Goal: Information Seeking & Learning: Learn about a topic

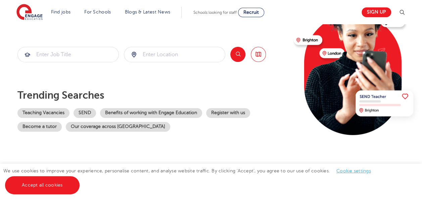
scroll to position [96, 0]
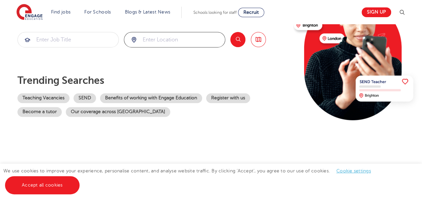
click at [193, 38] on input "search" at bounding box center [174, 39] width 101 height 15
type input "kensington"
click button "Submit" at bounding box center [0, 0] width 0 height 0
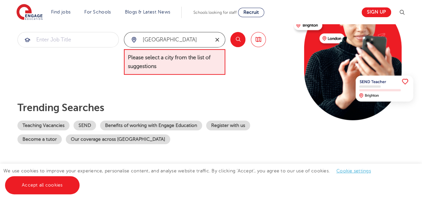
click at [214, 40] on icon "reset" at bounding box center [217, 40] width 7 height 6
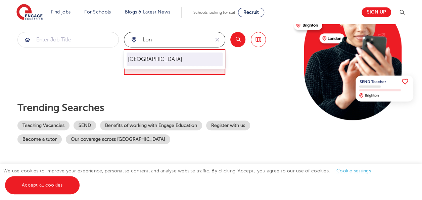
click at [170, 58] on li "London" at bounding box center [175, 58] width 96 height 13
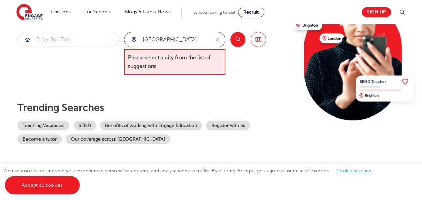
type input "London"
click at [236, 43] on button "Search" at bounding box center [237, 39] width 15 height 15
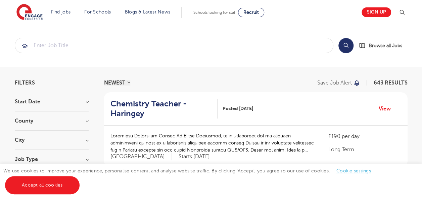
click at [88, 138] on h3 "City" at bounding box center [52, 139] width 74 height 5
click at [55, 195] on div "We use cookies to improve your experience, personalise content, and analyse web…" at bounding box center [211, 181] width 422 height 36
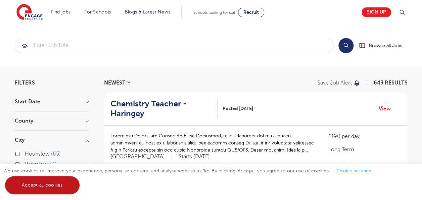
click at [56, 186] on link "Accept all cookies" at bounding box center [42, 185] width 75 height 18
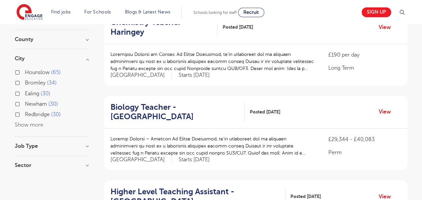
scroll to position [98, 0]
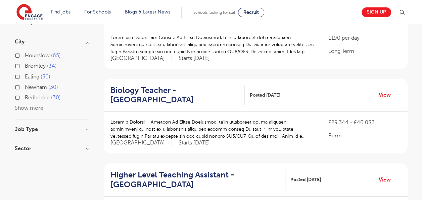
click at [83, 148] on h3 "Sector" at bounding box center [52, 147] width 74 height 5
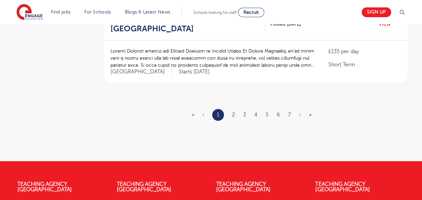
scroll to position [847, 0]
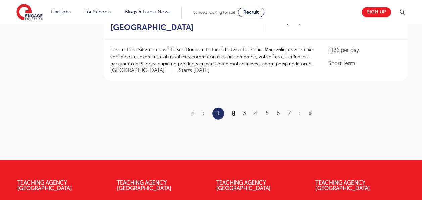
click at [234, 110] on link "2" at bounding box center [233, 113] width 3 height 6
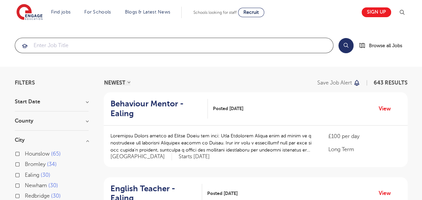
click at [278, 42] on input "search" at bounding box center [174, 45] width 318 height 15
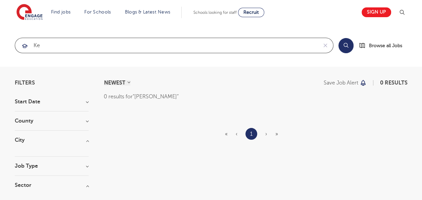
type input "k"
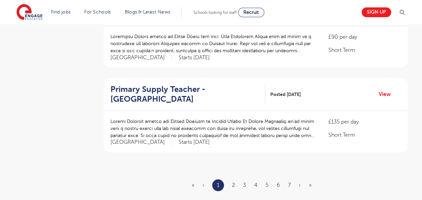
scroll to position [781, 0]
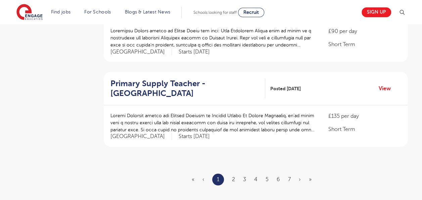
click at [237, 173] on ul "« ‹ 1 2 3 4 5 6 7 › »" at bounding box center [256, 179] width 128 height 12
click at [235, 176] on link "2" at bounding box center [233, 179] width 3 height 6
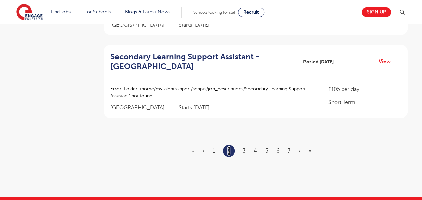
scroll to position [820, 0]
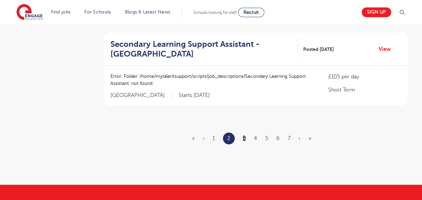
click at [244, 135] on link "3" at bounding box center [244, 138] width 3 height 6
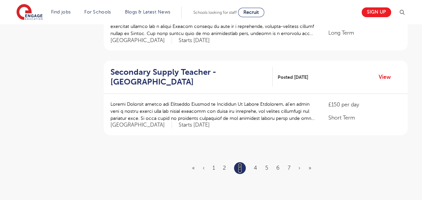
scroll to position [800, 0]
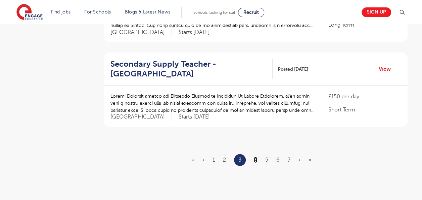
click at [256, 157] on link "4" at bounding box center [255, 160] width 3 height 6
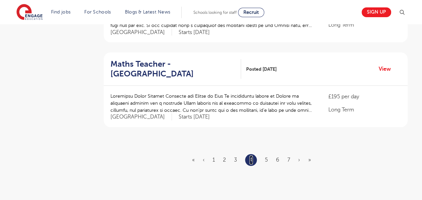
scroll to position [0, 0]
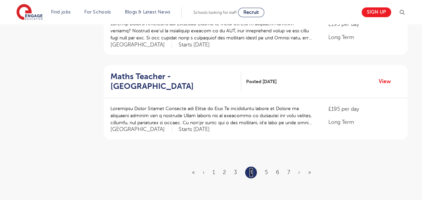
scroll to position [798, 0]
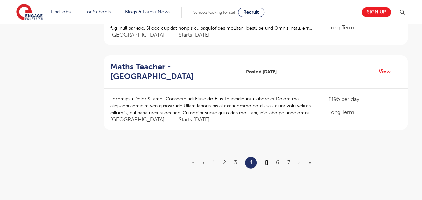
click at [266, 159] on link "5" at bounding box center [266, 162] width 3 height 6
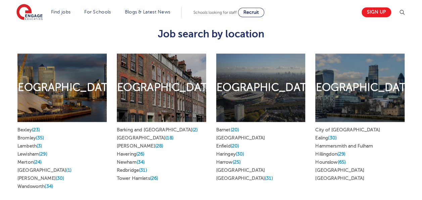
scroll to position [310, 0]
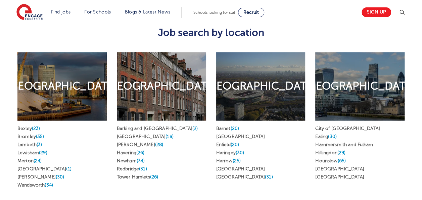
click at [376, 79] on h2 "[GEOGRAPHIC_DATA]" at bounding box center [360, 86] width 111 height 14
click at [326, 174] on link "[GEOGRAPHIC_DATA]" at bounding box center [339, 176] width 49 height 5
click at [366, 79] on h2 "West & Central London" at bounding box center [360, 86] width 111 height 14
click at [346, 93] on h2 "West & Central London" at bounding box center [360, 86] width 111 height 14
click at [351, 79] on h2 "West & Central London" at bounding box center [360, 86] width 111 height 14
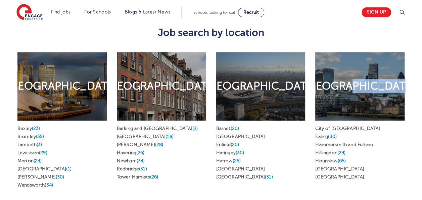
click at [351, 79] on h2 "West & Central London" at bounding box center [360, 86] width 111 height 14
drag, startPoint x: 351, startPoint y: 74, endPoint x: 334, endPoint y: 102, distance: 32.6
click at [334, 102] on div "West & Central London" at bounding box center [359, 86] width 89 height 68
click at [359, 124] on li "City of London" at bounding box center [359, 128] width 89 height 8
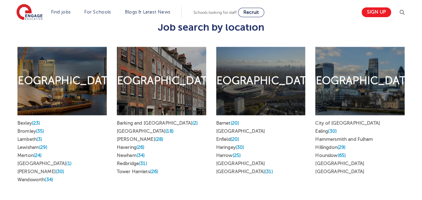
scroll to position [334, 0]
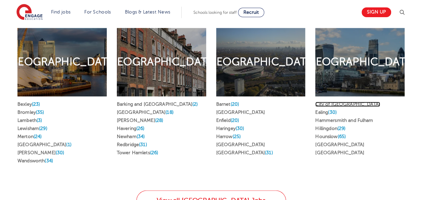
click at [327, 101] on link "City of London" at bounding box center [347, 103] width 65 height 5
click at [328, 110] on link "Ealing (30)" at bounding box center [325, 112] width 21 height 5
click at [334, 126] on link "Hillingdon (29)" at bounding box center [330, 128] width 30 height 5
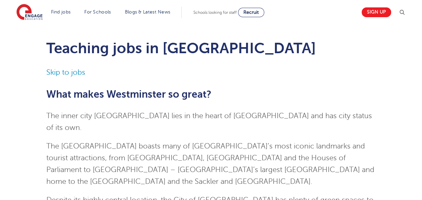
scroll to position [8, 0]
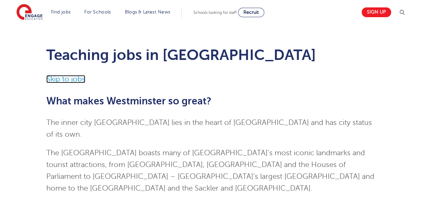
click at [76, 80] on link "Skip to jobs" at bounding box center [65, 79] width 39 height 8
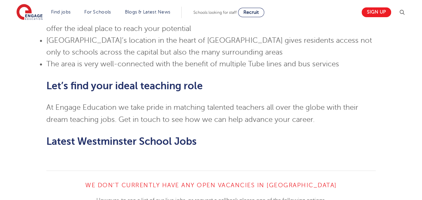
scroll to position [546, 0]
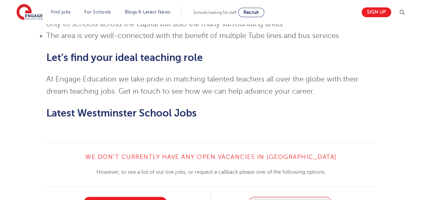
scroll to position [629, 0]
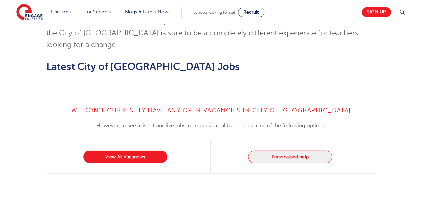
scroll to position [650, 0]
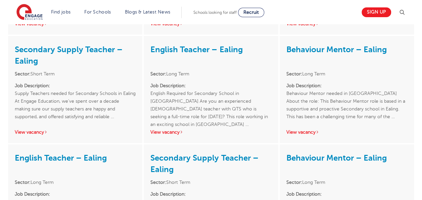
scroll to position [764, 0]
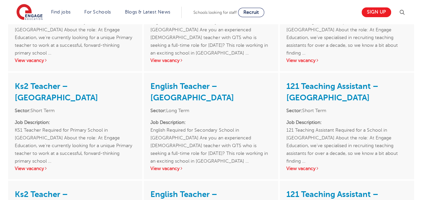
scroll to position [768, 0]
